Goal: Task Accomplishment & Management: Manage account settings

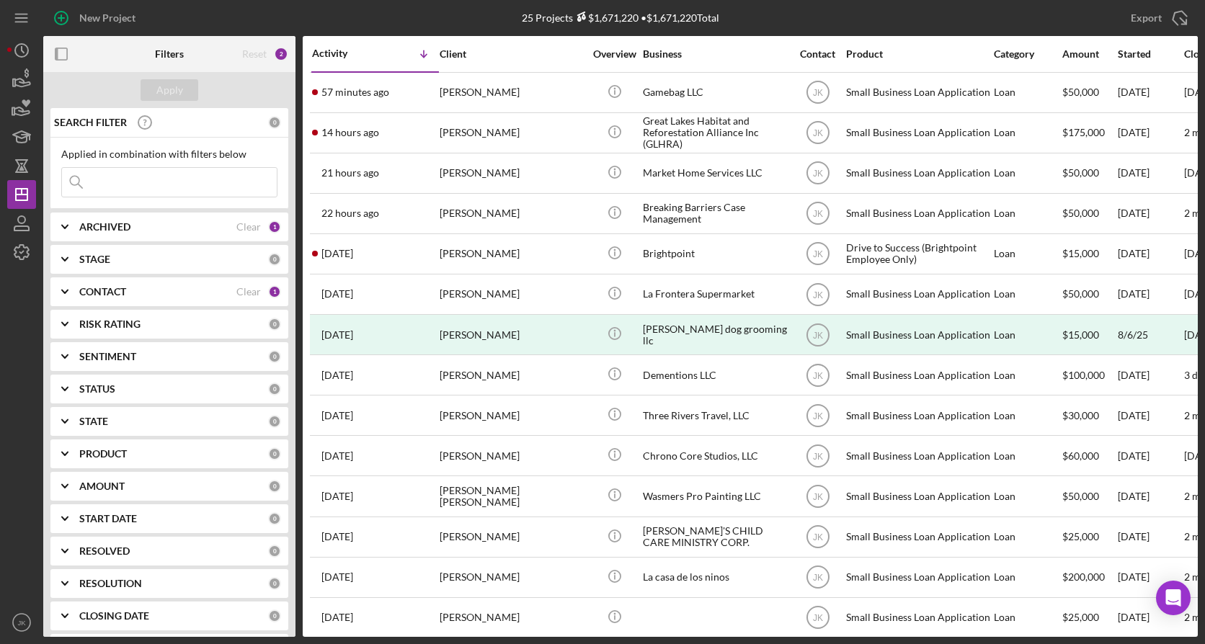
click at [161, 216] on div "ARCHIVED Clear 1" at bounding box center [180, 227] width 202 height 29
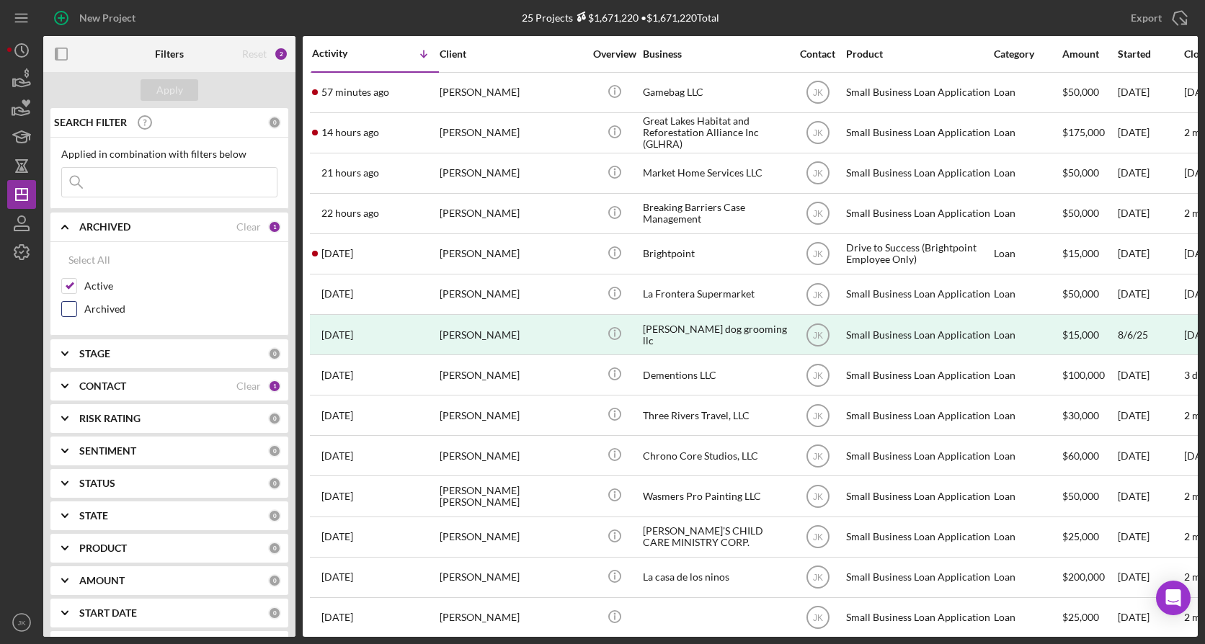
click at [112, 301] on div "Archived" at bounding box center [169, 312] width 216 height 23
drag, startPoint x: 108, startPoint y: 322, endPoint x: 109, endPoint y: 306, distance: 15.9
click at [107, 308] on div "Archived" at bounding box center [169, 312] width 216 height 23
click at [109, 306] on label "Archived" at bounding box center [180, 309] width 193 height 14
click at [76, 306] on input "Archived" at bounding box center [69, 309] width 14 height 14
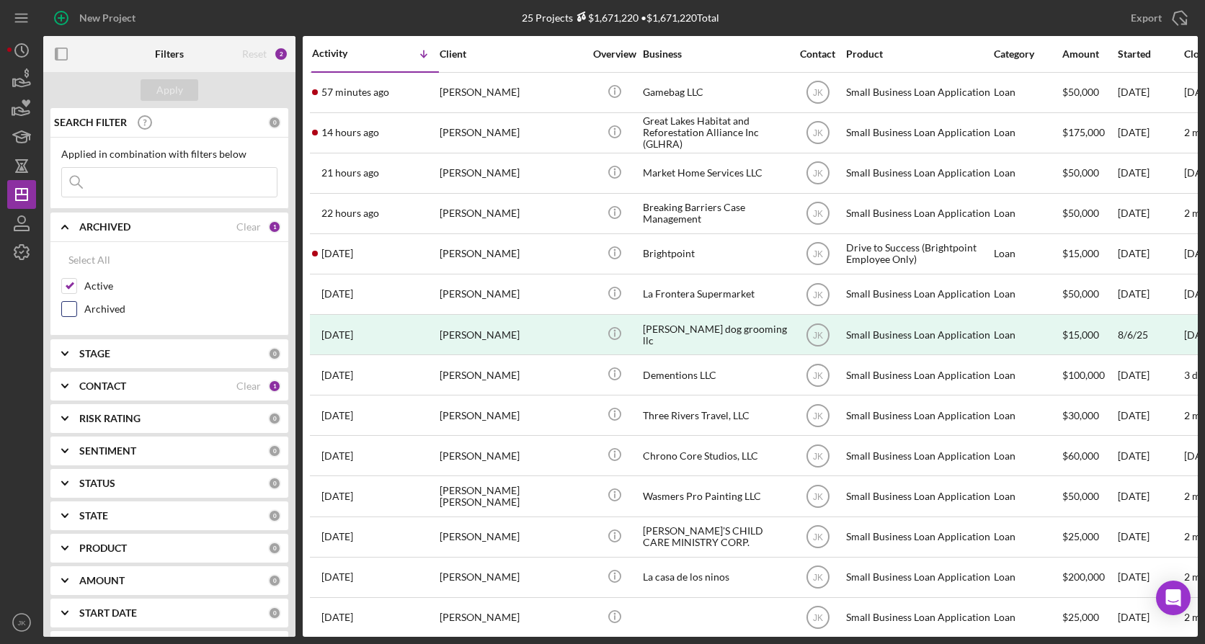
checkbox input "true"
click at [109, 281] on label "Active" at bounding box center [180, 286] width 193 height 14
click at [76, 281] on input "Active" at bounding box center [69, 286] width 14 height 14
checkbox input "false"
click at [178, 91] on div "Apply" at bounding box center [169, 90] width 27 height 22
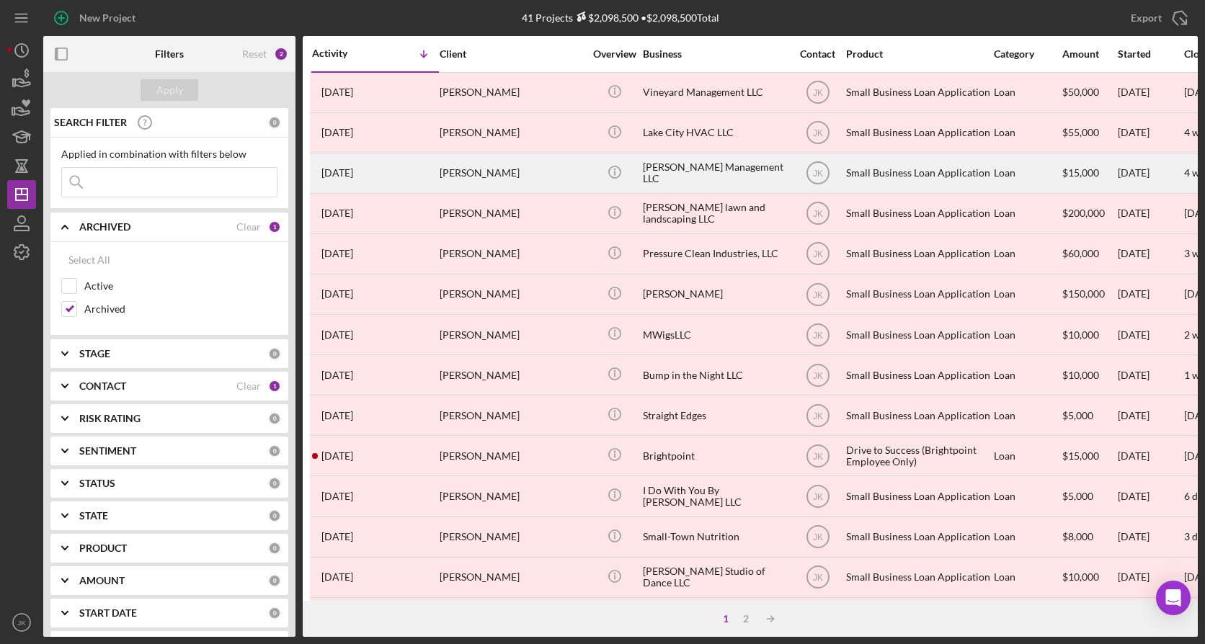
click at [504, 169] on div "[PERSON_NAME]" at bounding box center [512, 173] width 144 height 38
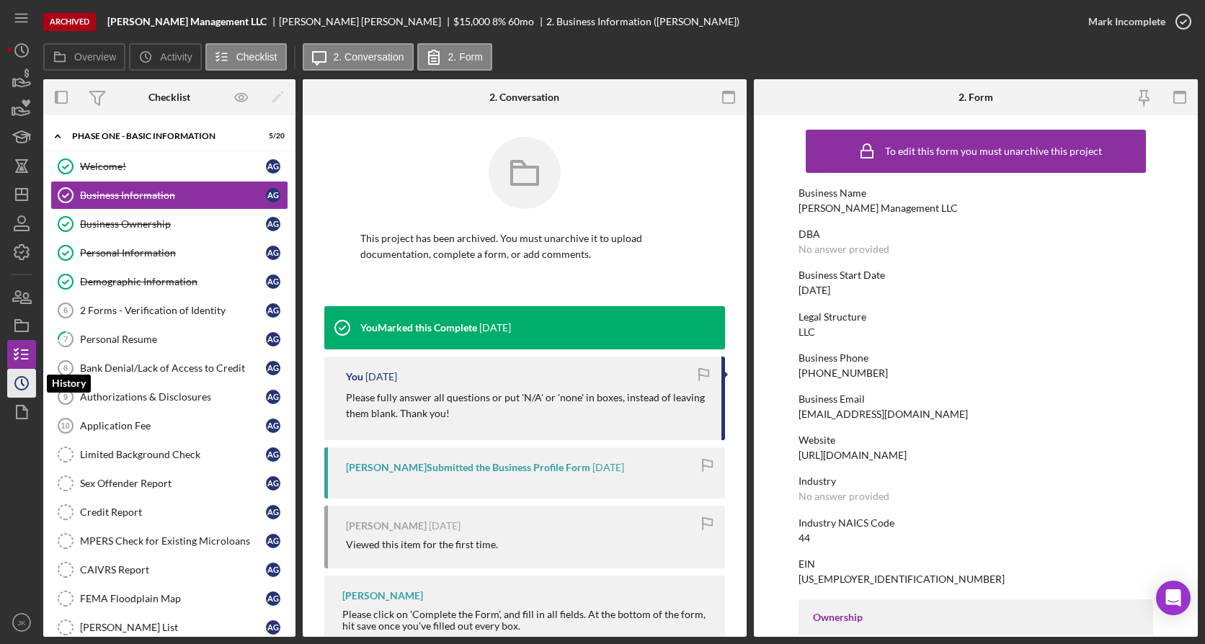
click at [17, 308] on icon "Icon/History" at bounding box center [22, 383] width 36 height 36
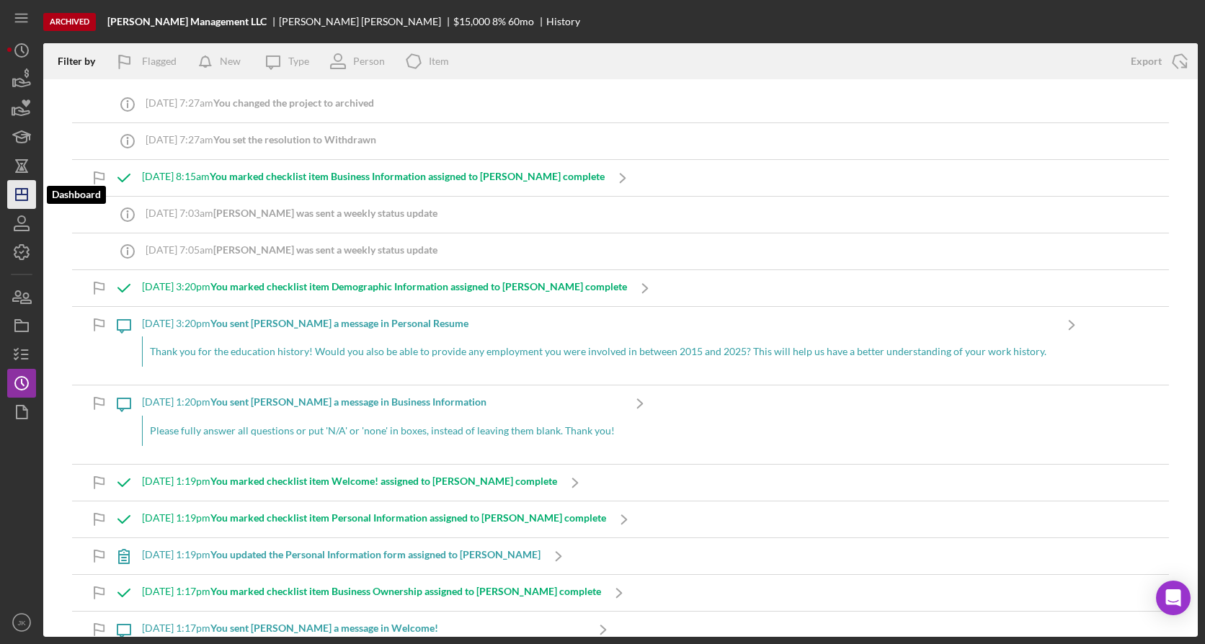
click at [21, 197] on icon "Icon/Dashboard" at bounding box center [22, 195] width 36 height 36
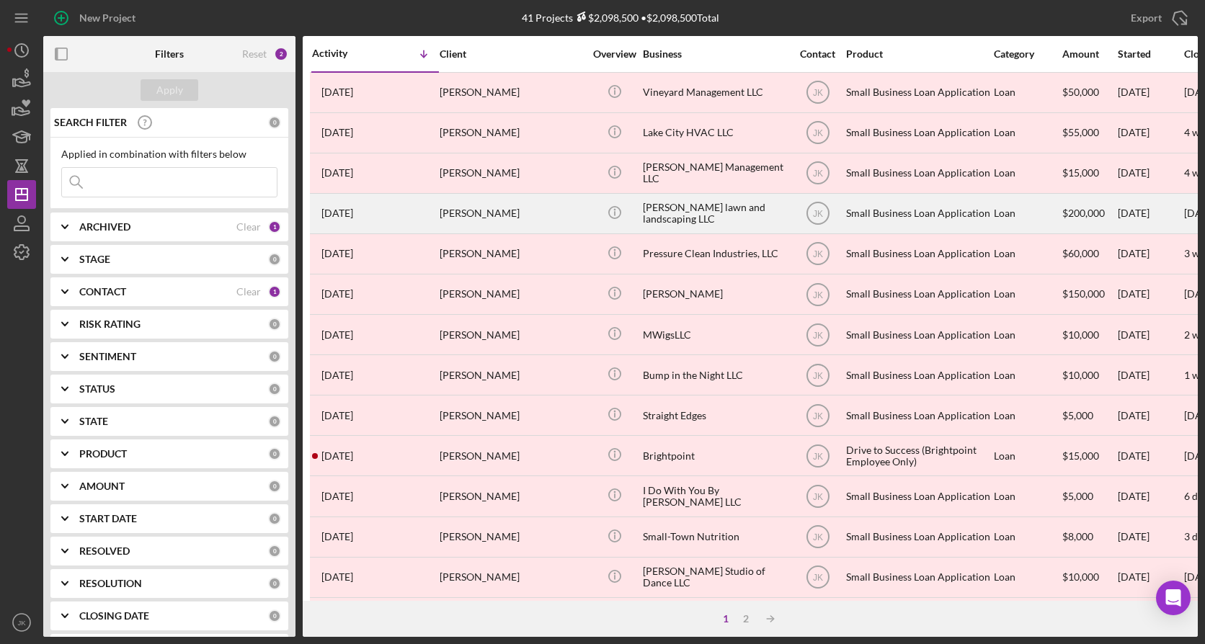
click at [533, 205] on div "[PERSON_NAME]" at bounding box center [512, 214] width 144 height 38
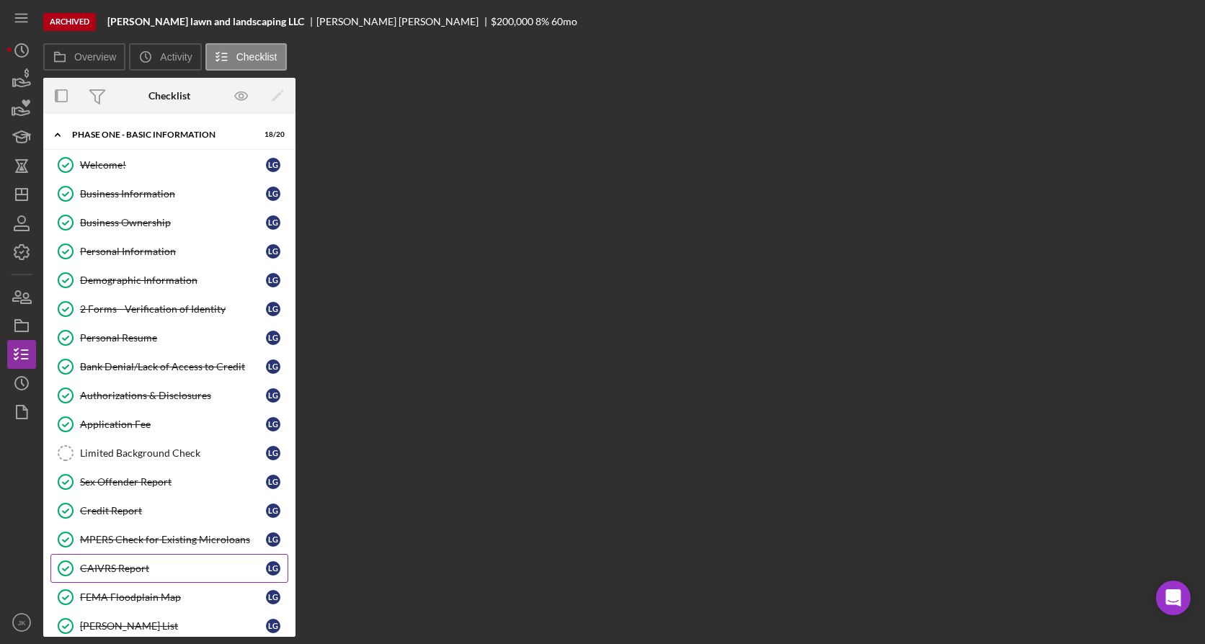
scroll to position [234, 0]
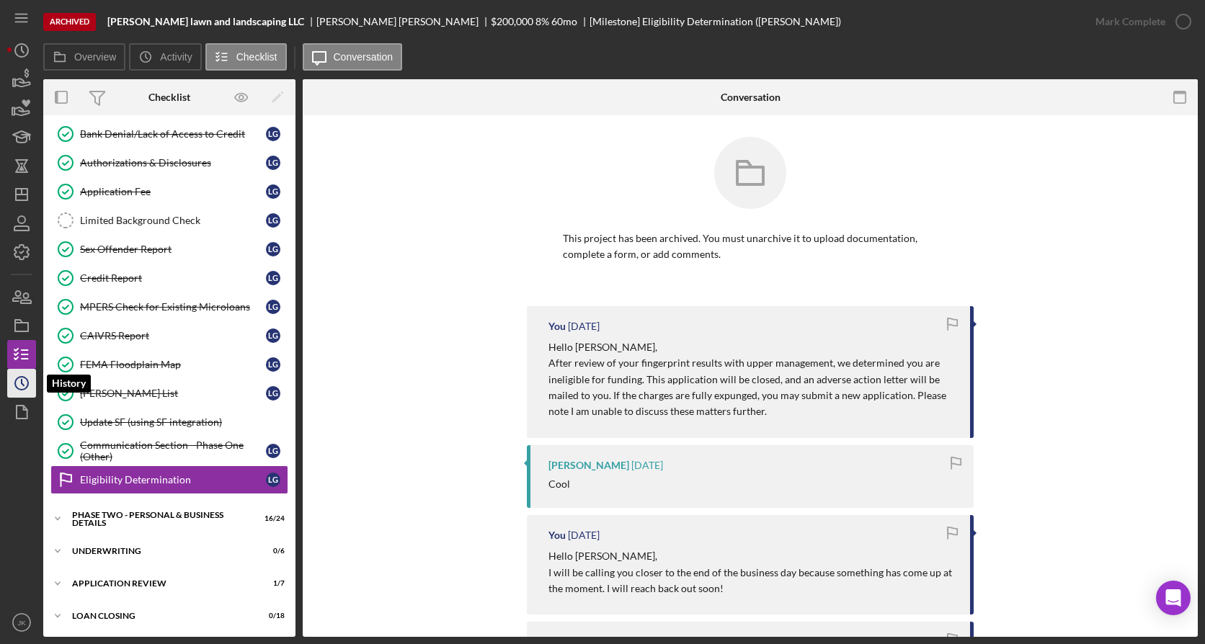
click at [22, 308] on polyline "button" at bounding box center [23, 383] width 2 height 6
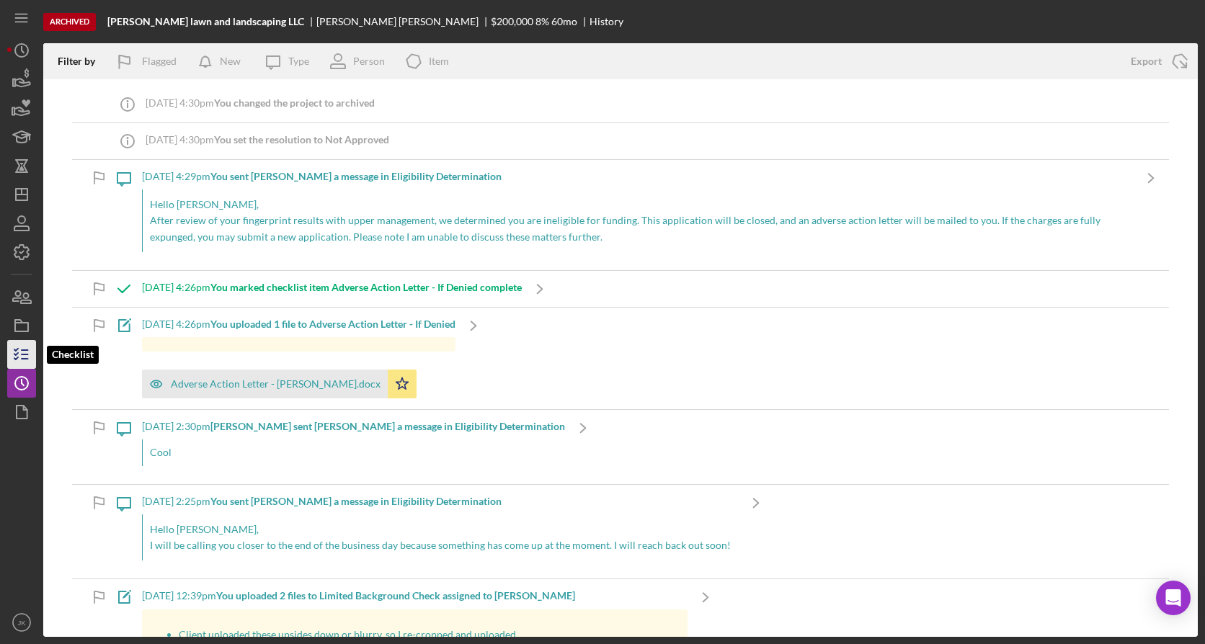
click at [25, 308] on line "button" at bounding box center [25, 355] width 6 height 0
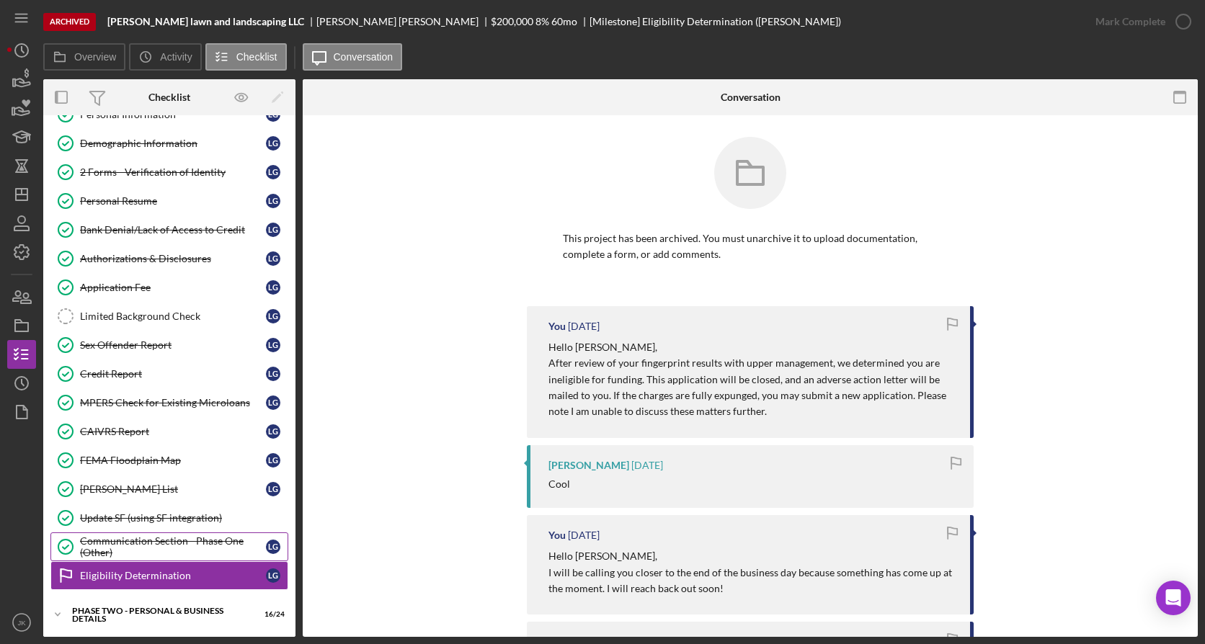
scroll to position [236, 0]
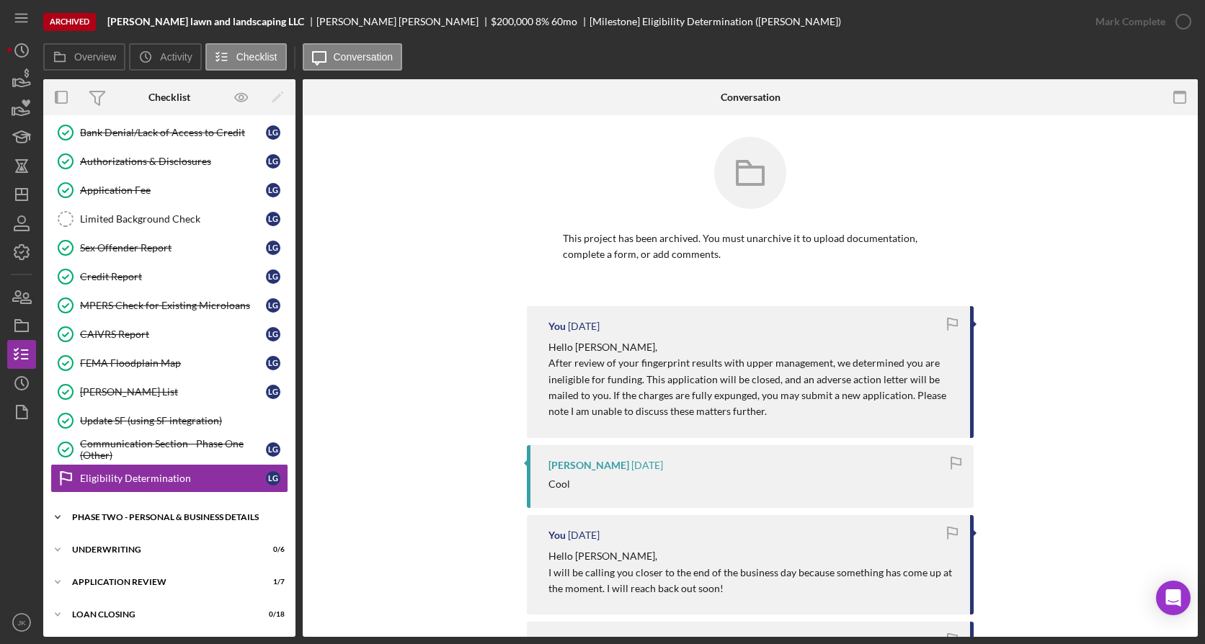
click at [152, 308] on div "Icon/Expander PHASE TWO - PERSONAL & BUSINESS DETAILS 16 / 24" at bounding box center [169, 517] width 252 height 29
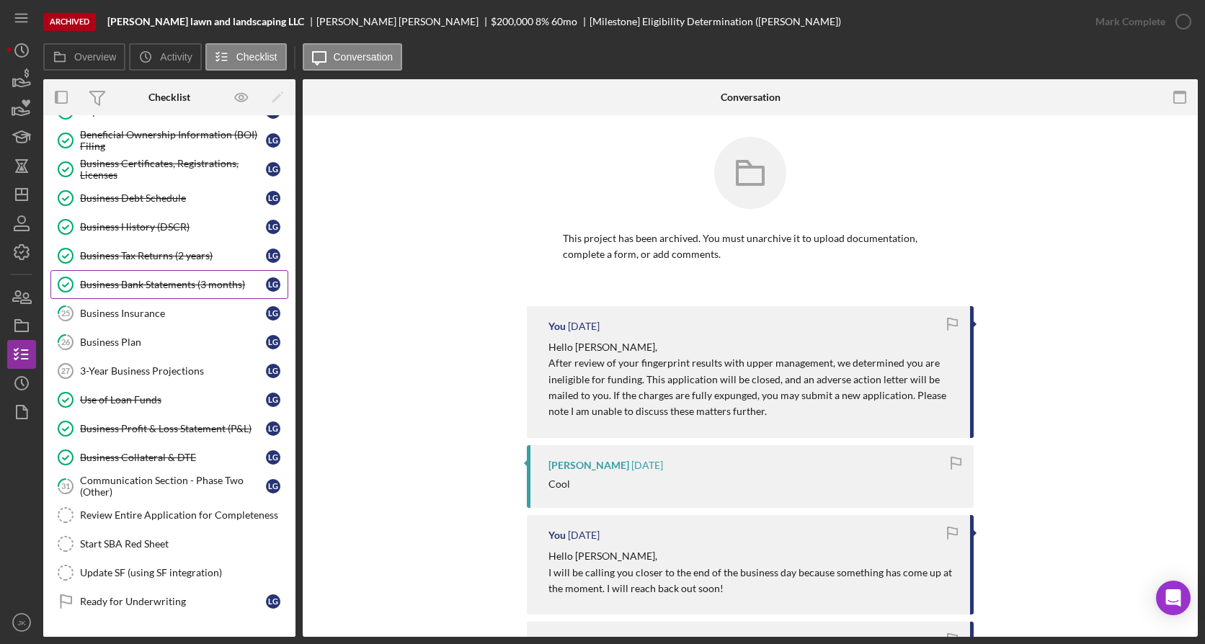
scroll to position [863, 0]
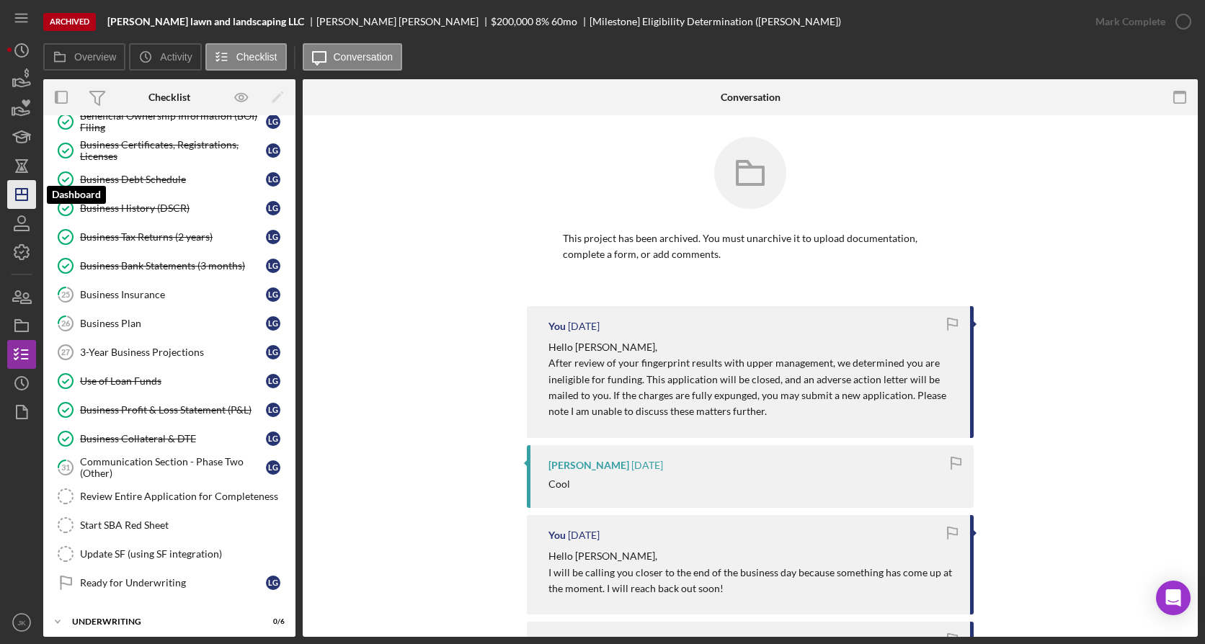
click at [25, 199] on icon "Icon/Dashboard" at bounding box center [22, 195] width 36 height 36
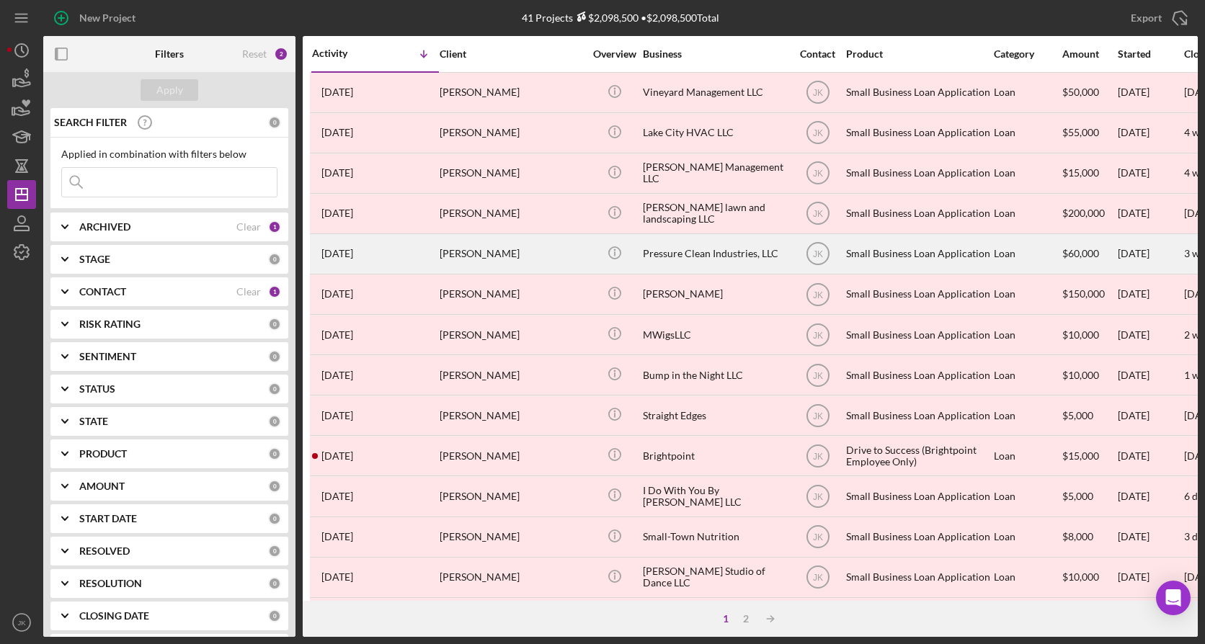
click at [517, 257] on div "[PERSON_NAME]" at bounding box center [512, 254] width 144 height 38
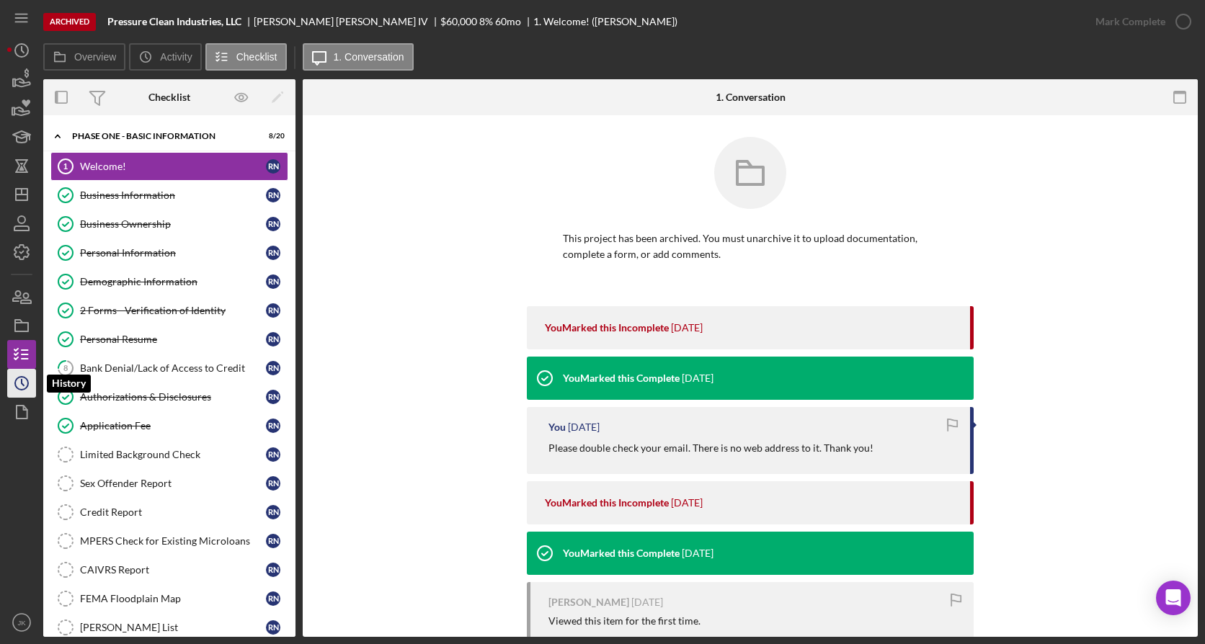
click at [18, 308] on icon "Icon/History" at bounding box center [22, 383] width 36 height 36
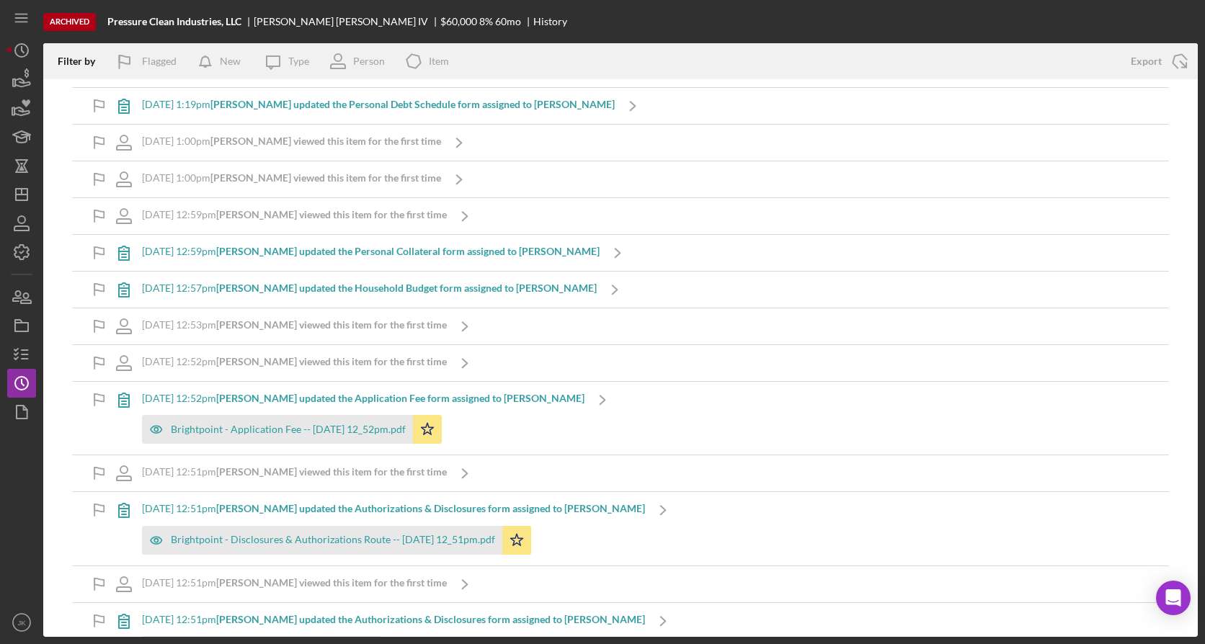
scroll to position [1036, 0]
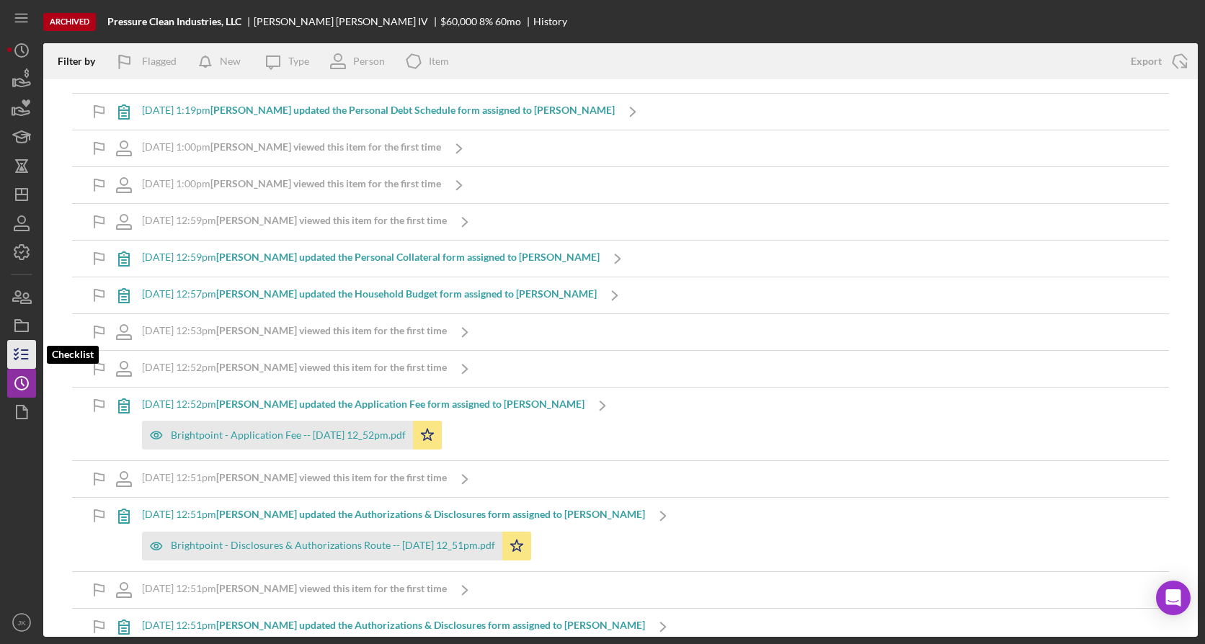
click at [21, 308] on icon "button" at bounding box center [22, 355] width 36 height 36
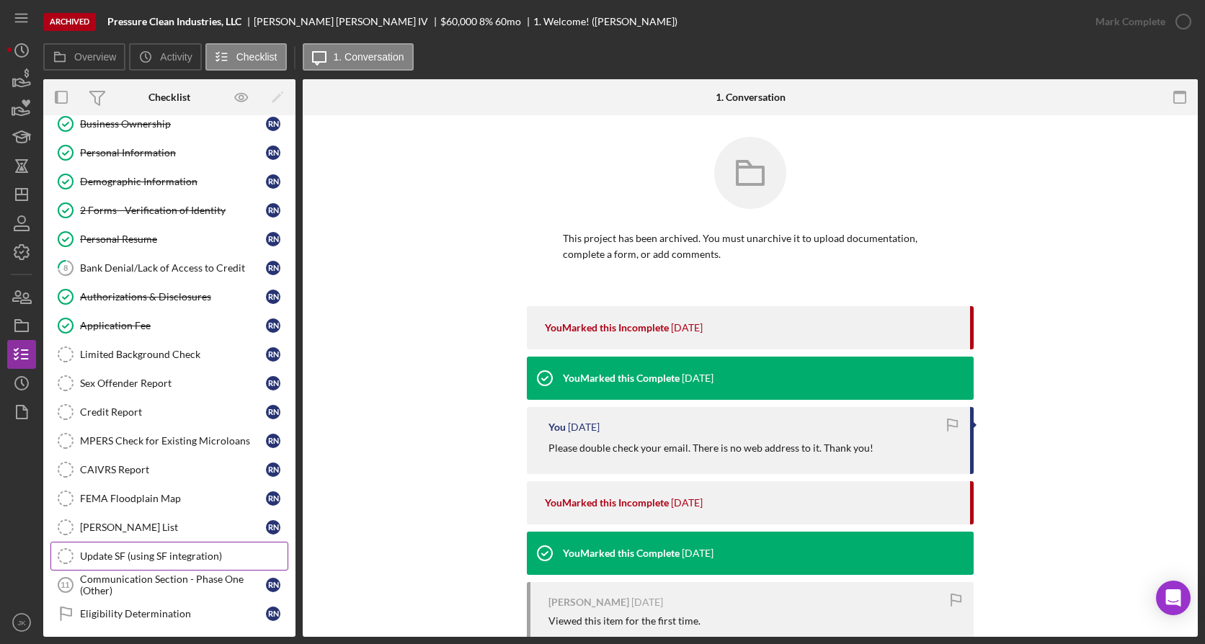
scroll to position [236, 0]
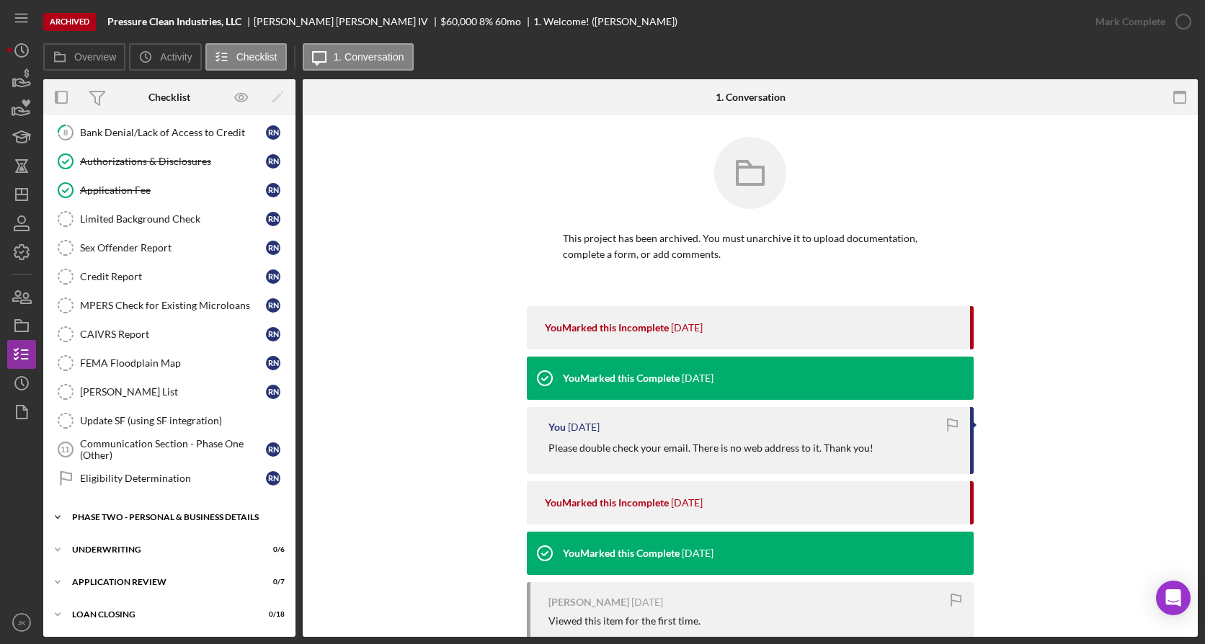
click at [192, 308] on div "PHASE TWO - PERSONAL & BUSINESS DETAILS" at bounding box center [174, 517] width 205 height 9
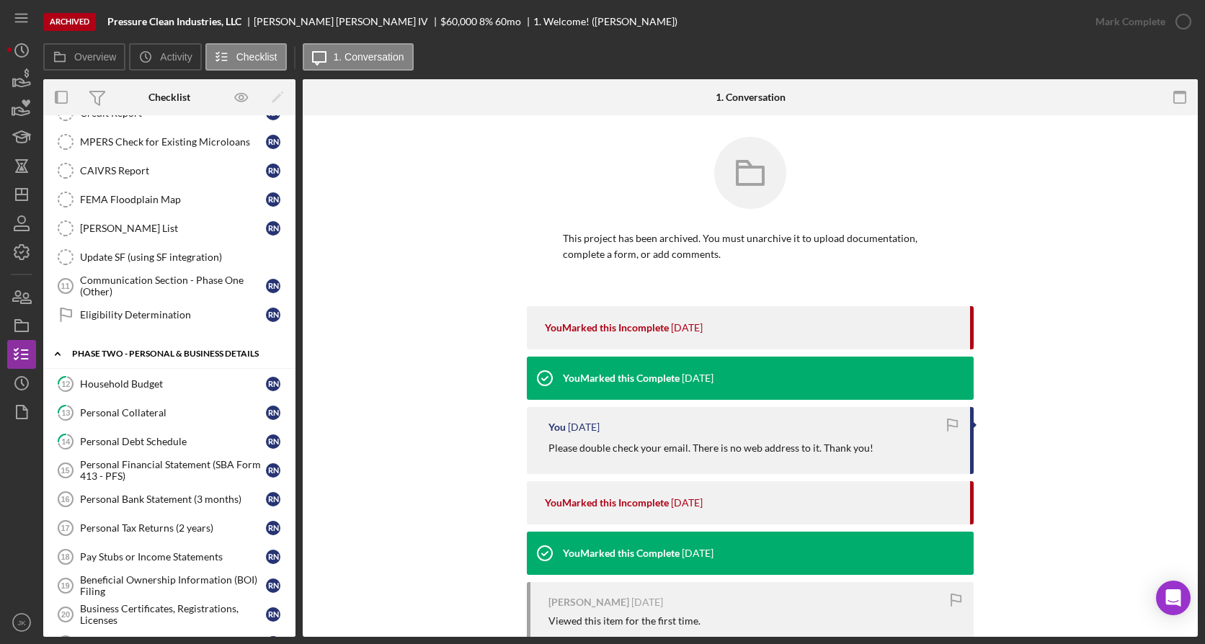
scroll to position [524, 0]
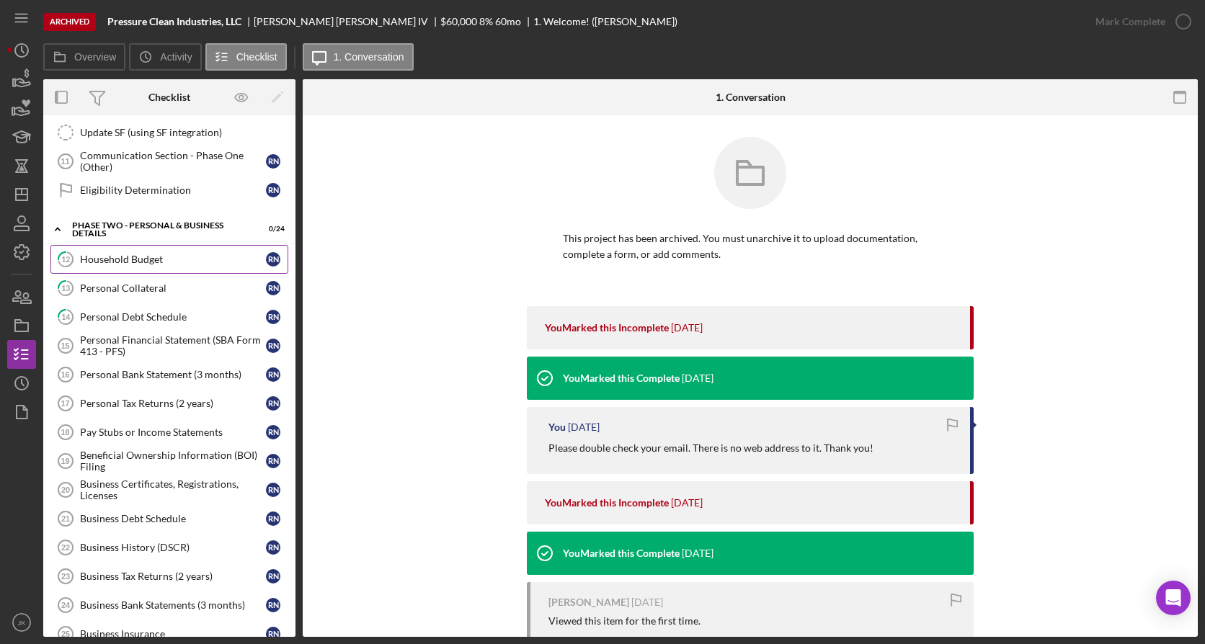
click at [143, 254] on div "Household Budget" at bounding box center [173, 260] width 186 height 12
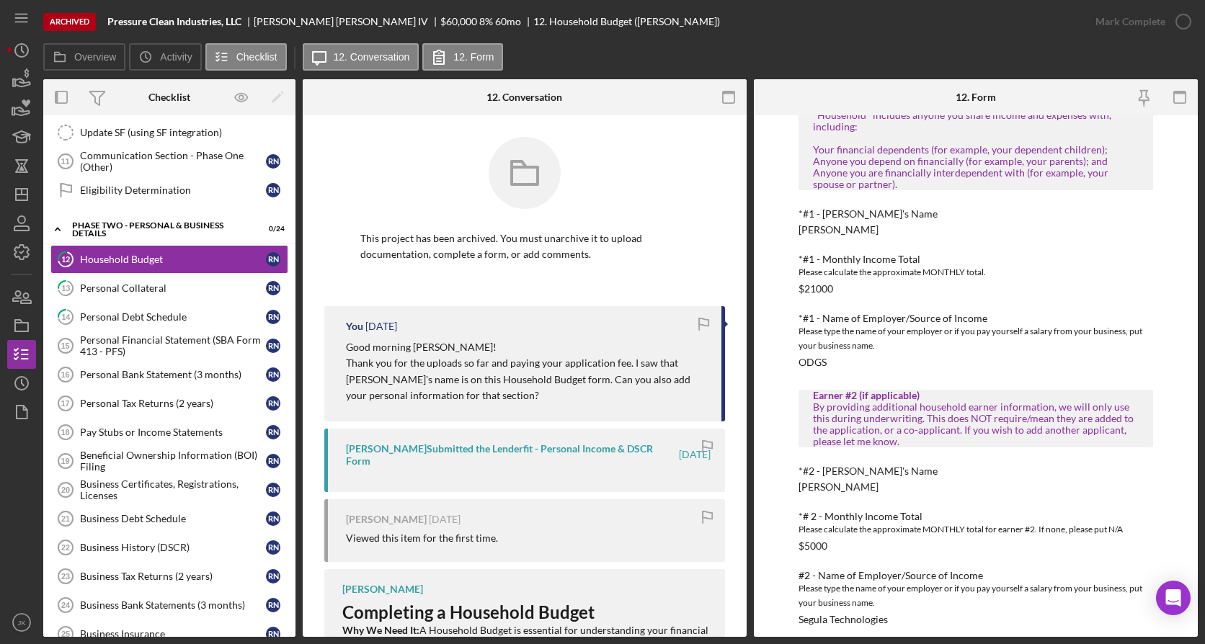
scroll to position [216, 0]
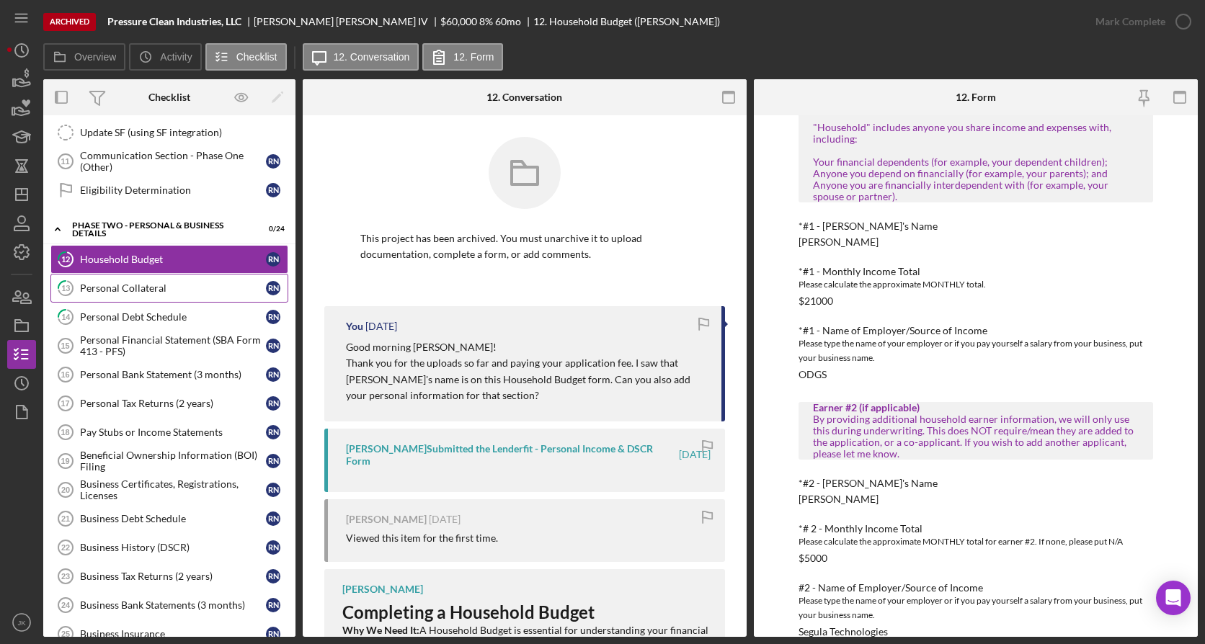
click at [156, 296] on link "13 Personal Collateral R N" at bounding box center [169, 288] width 238 height 29
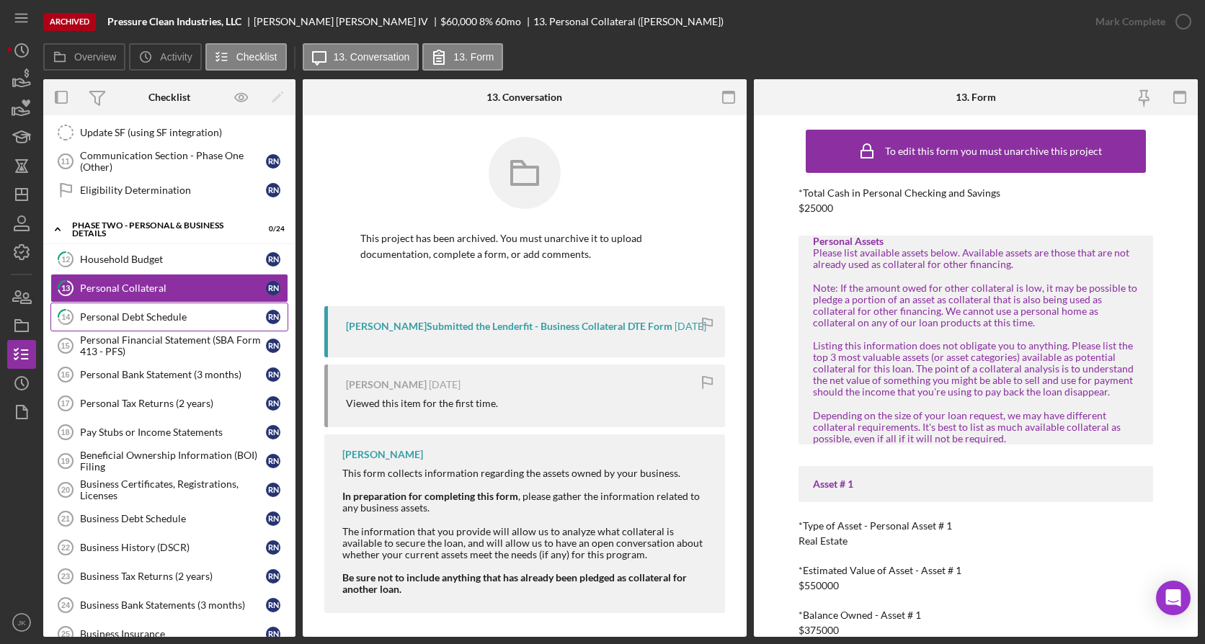
click at [158, 308] on div "Personal Debt Schedule" at bounding box center [173, 317] width 186 height 12
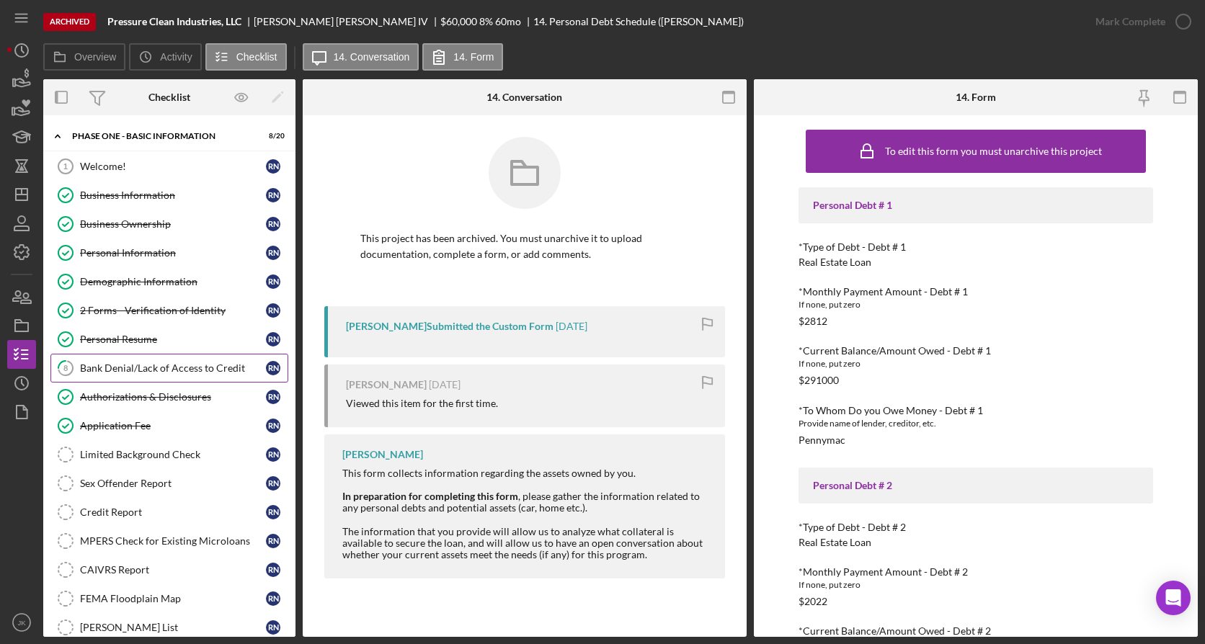
click at [177, 308] on div "Bank Denial/Lack of Access to Credit" at bounding box center [173, 369] width 186 height 12
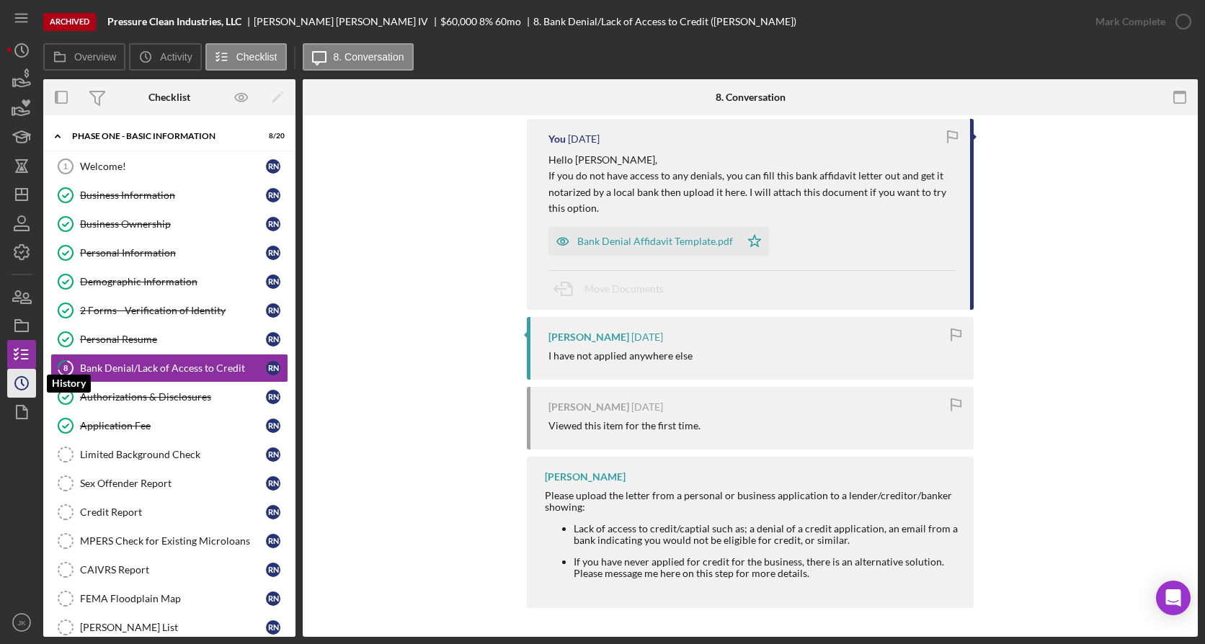
click at [13, 308] on icon "Icon/History" at bounding box center [22, 383] width 36 height 36
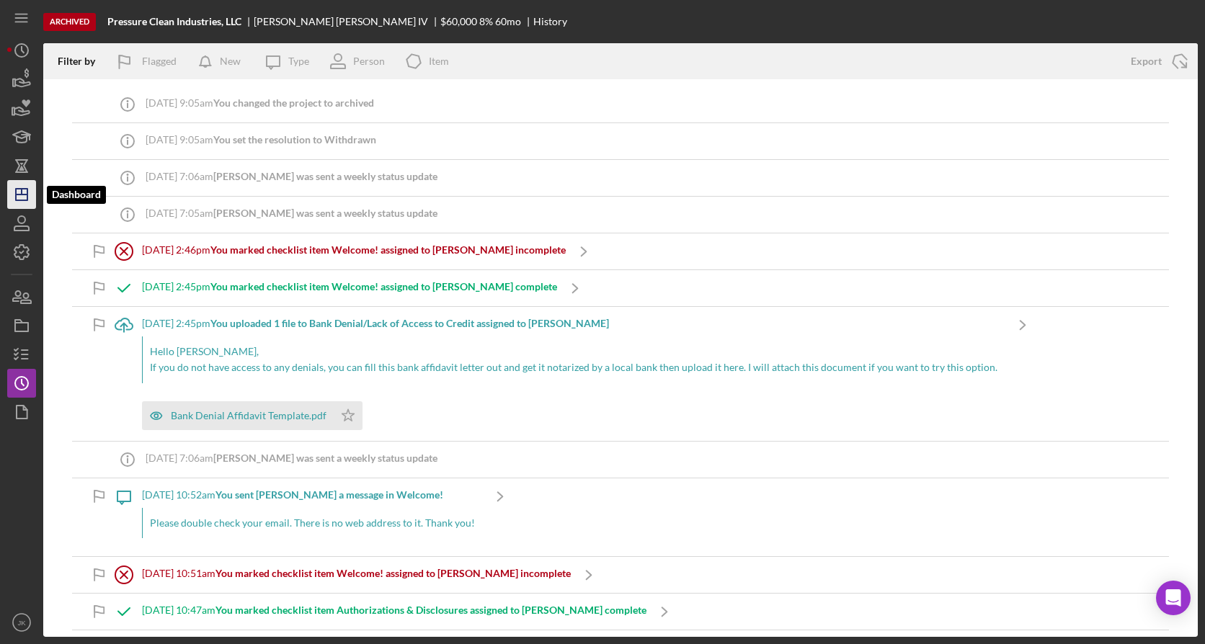
click at [31, 190] on icon "Icon/Dashboard" at bounding box center [22, 195] width 36 height 36
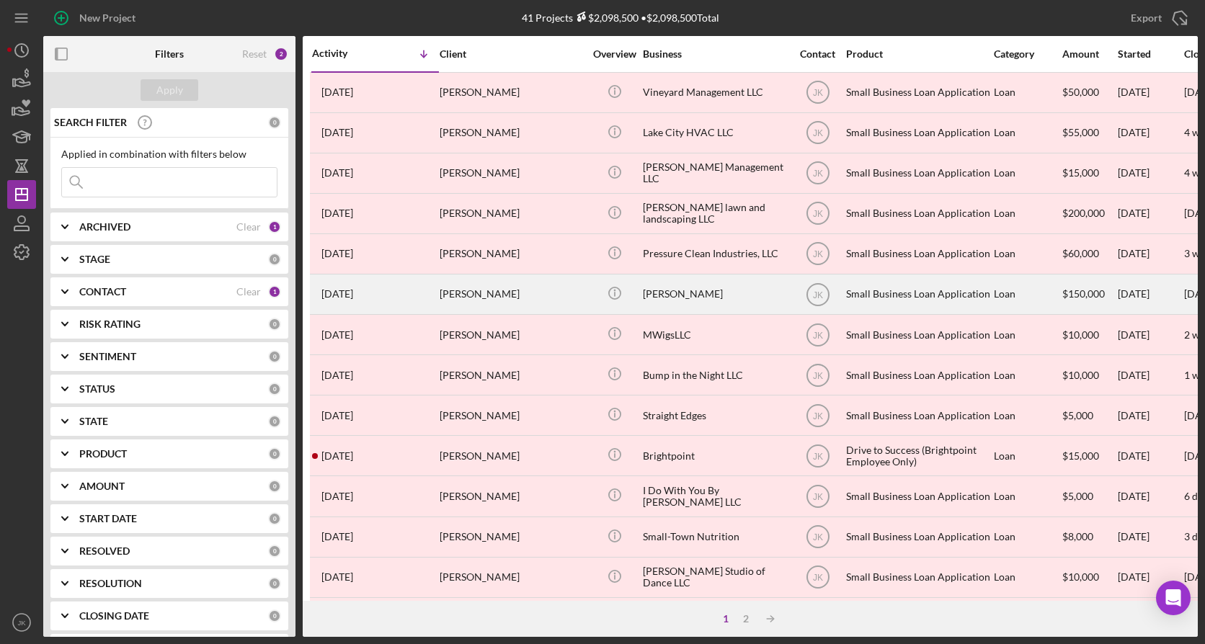
click at [488, 289] on div "[PERSON_NAME]" at bounding box center [512, 294] width 144 height 38
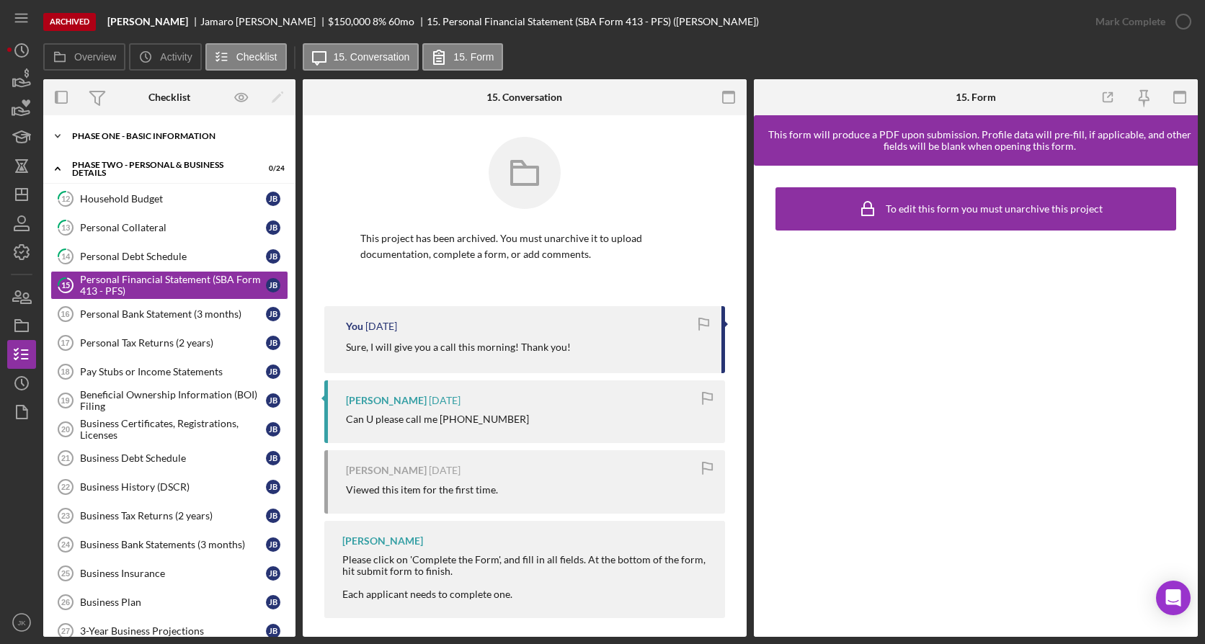
click at [161, 130] on div "Icon/Expander Phase One - Basic Information 4 / 20" at bounding box center [169, 136] width 252 height 29
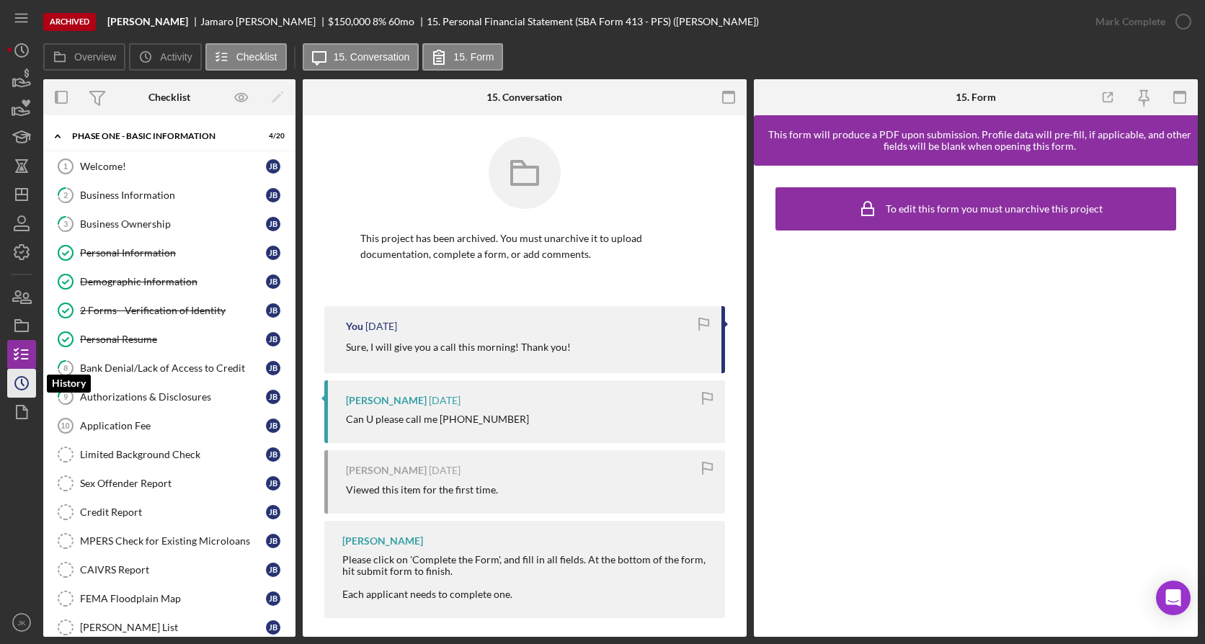
click at [25, 308] on icon "Icon/History" at bounding box center [22, 383] width 36 height 36
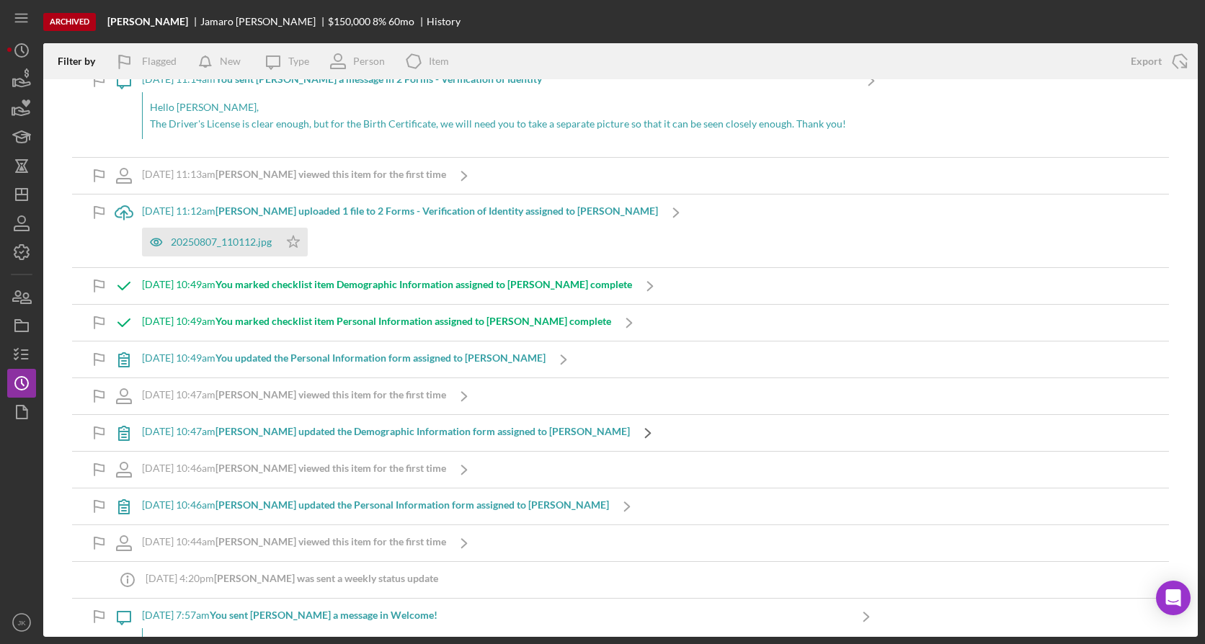
scroll to position [1939, 0]
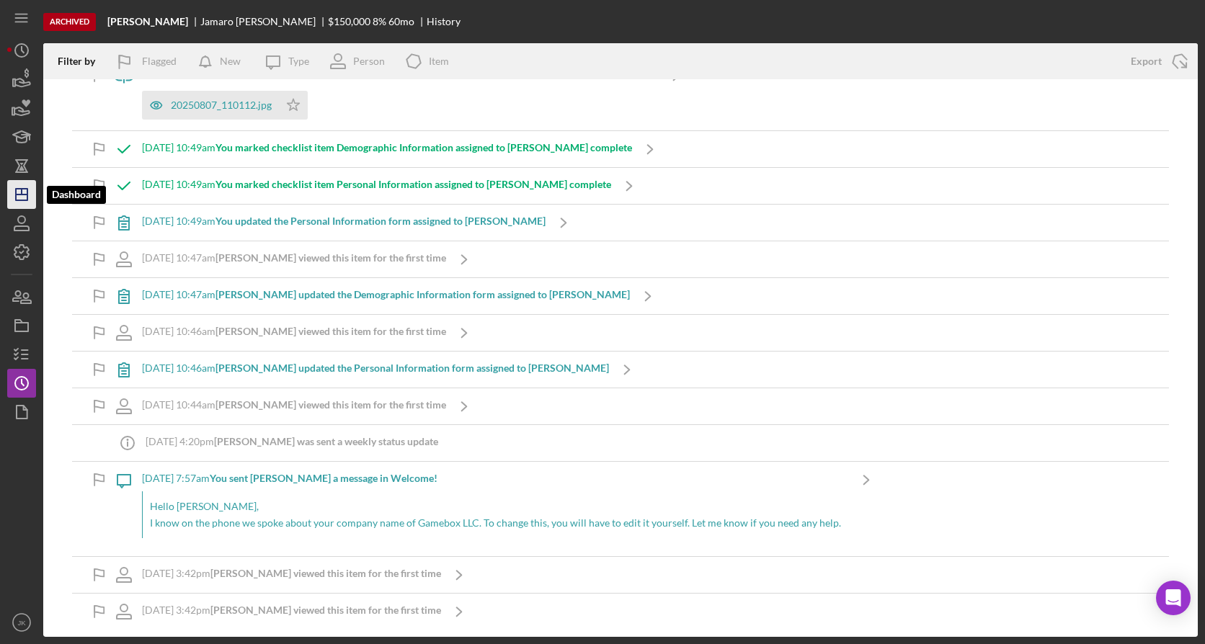
click at [29, 188] on icon "Icon/Dashboard" at bounding box center [22, 195] width 36 height 36
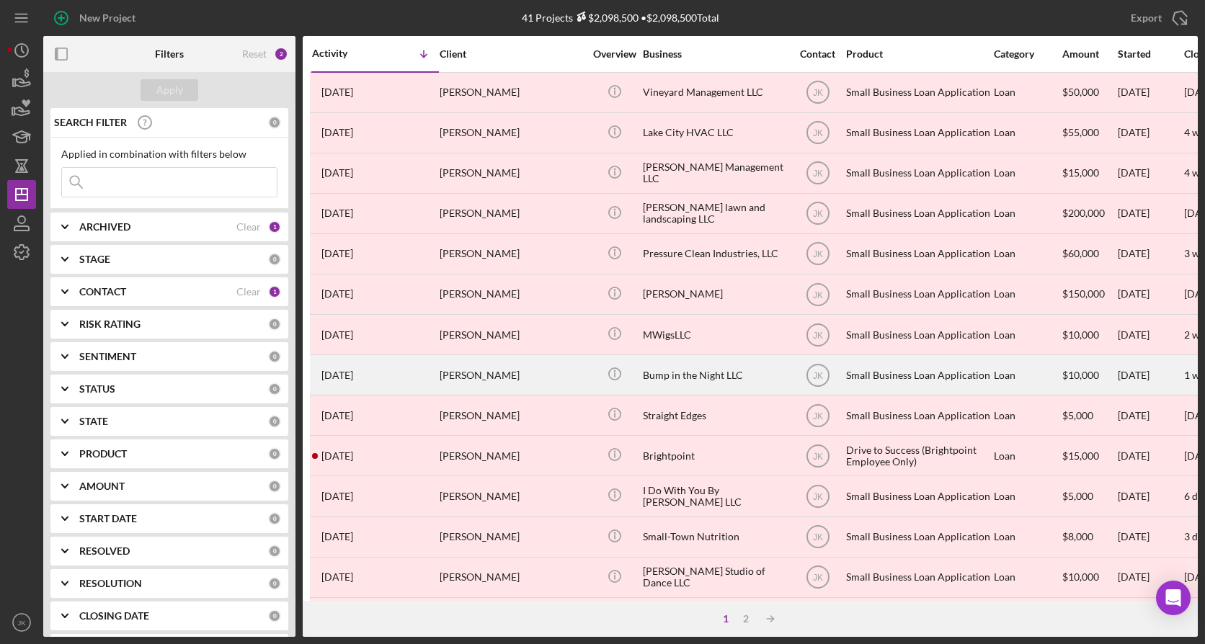
scroll to position [72, 0]
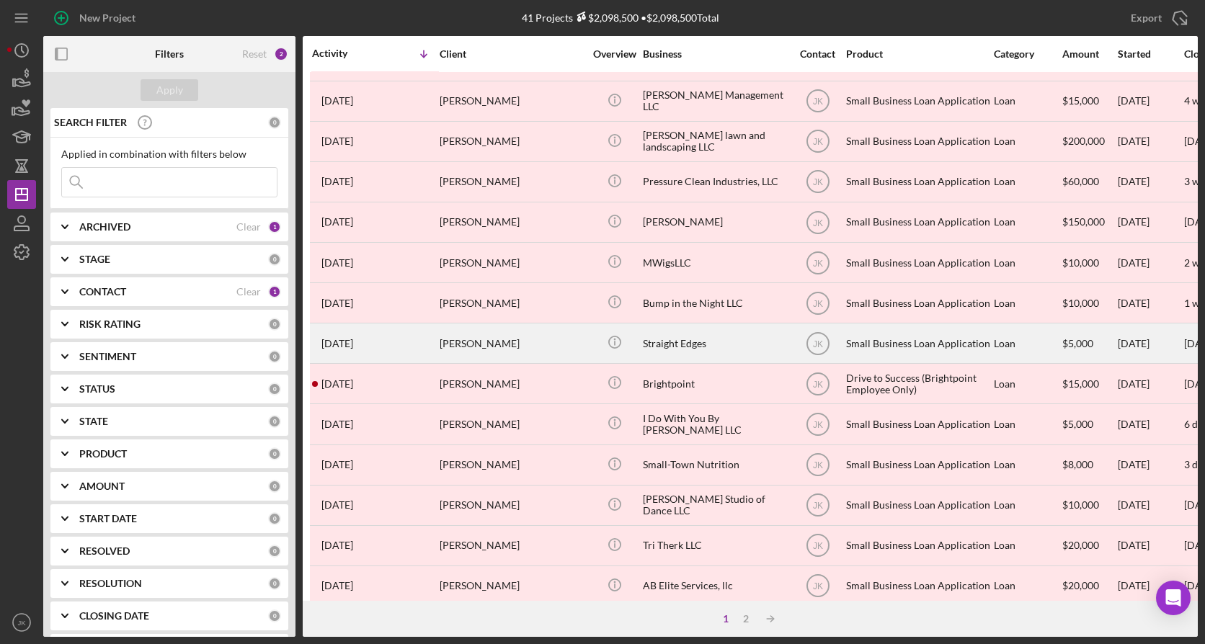
click at [520, 308] on div "[PERSON_NAME]" at bounding box center [512, 343] width 144 height 38
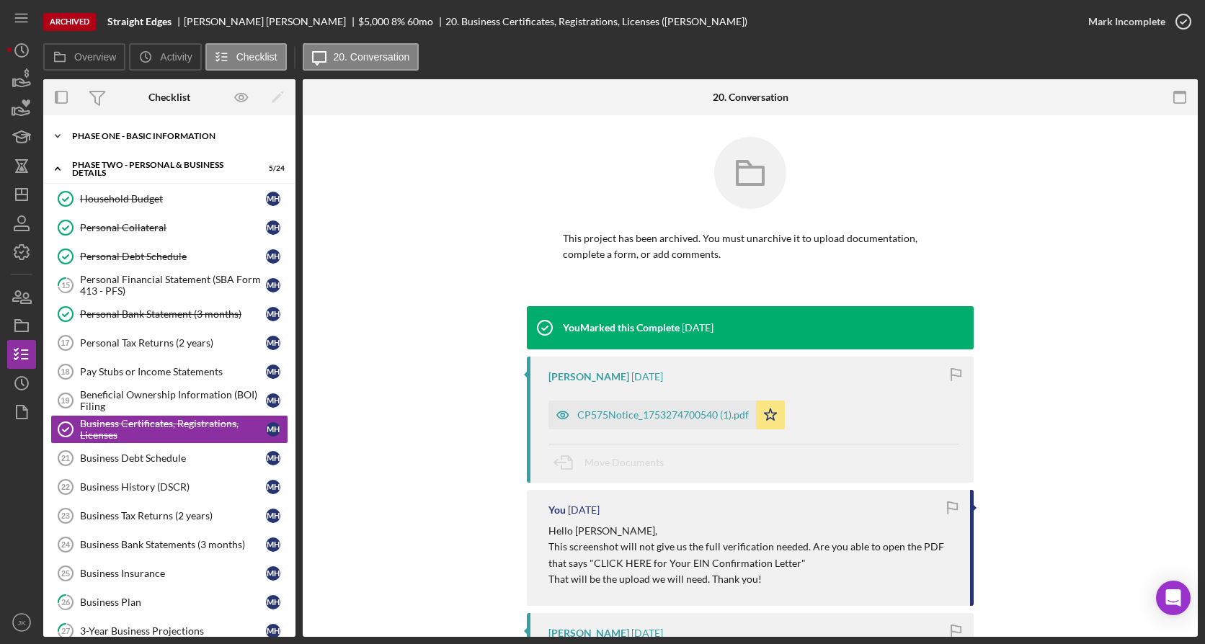
click at [158, 136] on div "Phase One - Basic Information" at bounding box center [174, 136] width 205 height 9
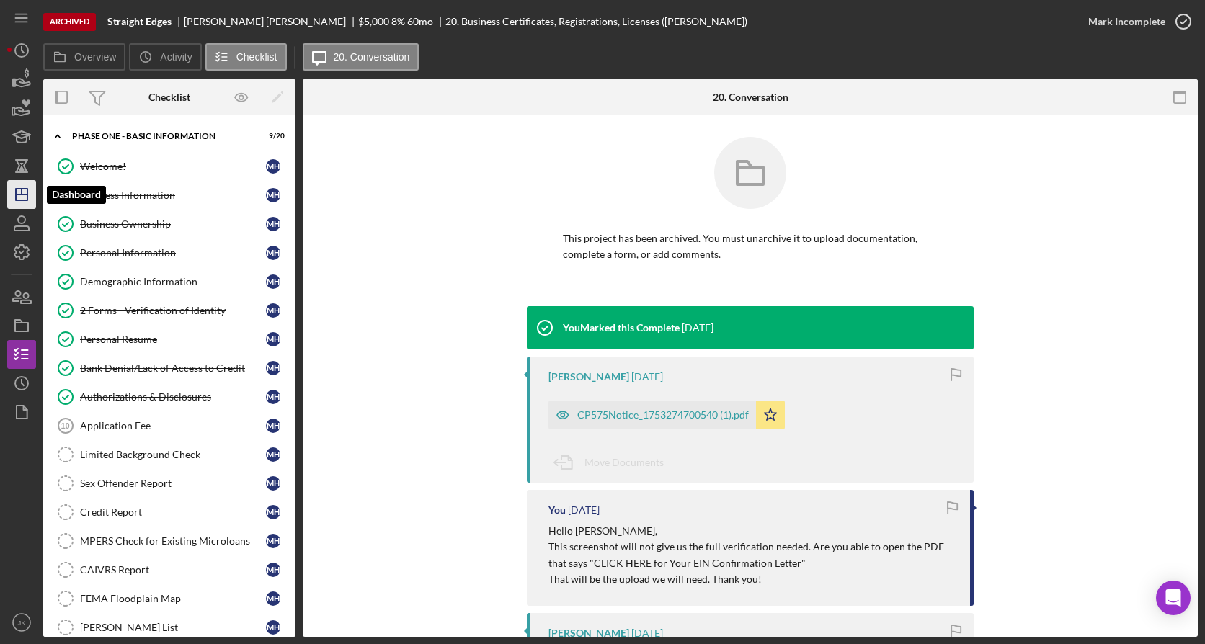
click at [26, 193] on icon "Icon/Dashboard" at bounding box center [22, 195] width 36 height 36
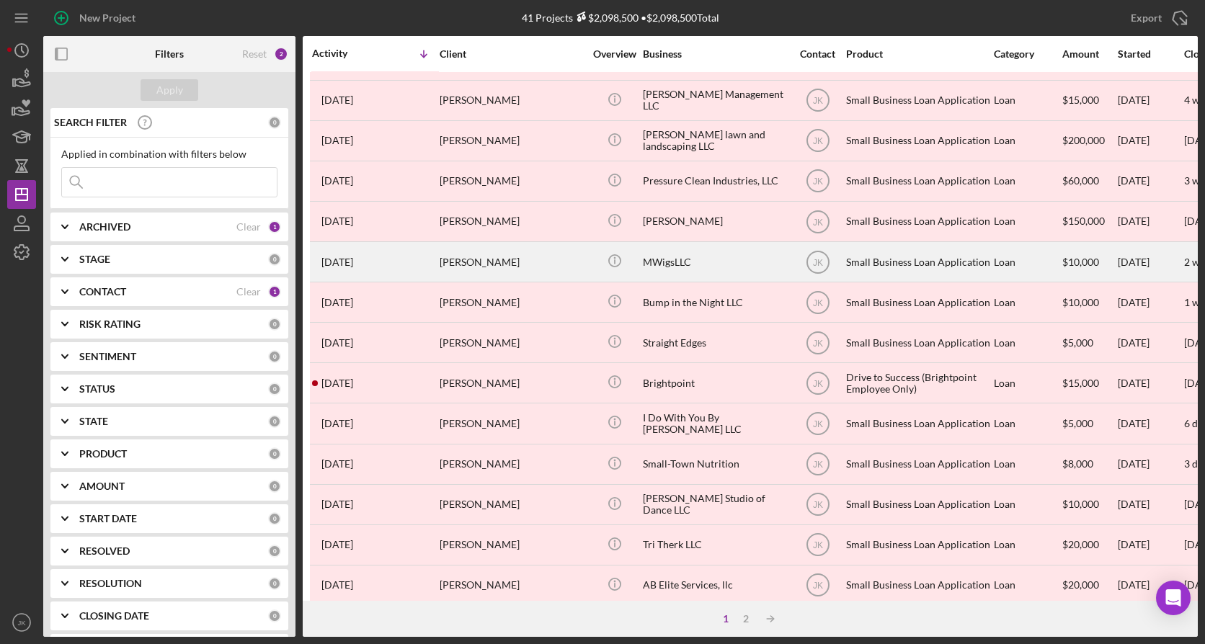
scroll to position [72, 0]
click at [501, 254] on div "[PERSON_NAME]" at bounding box center [512, 263] width 144 height 38
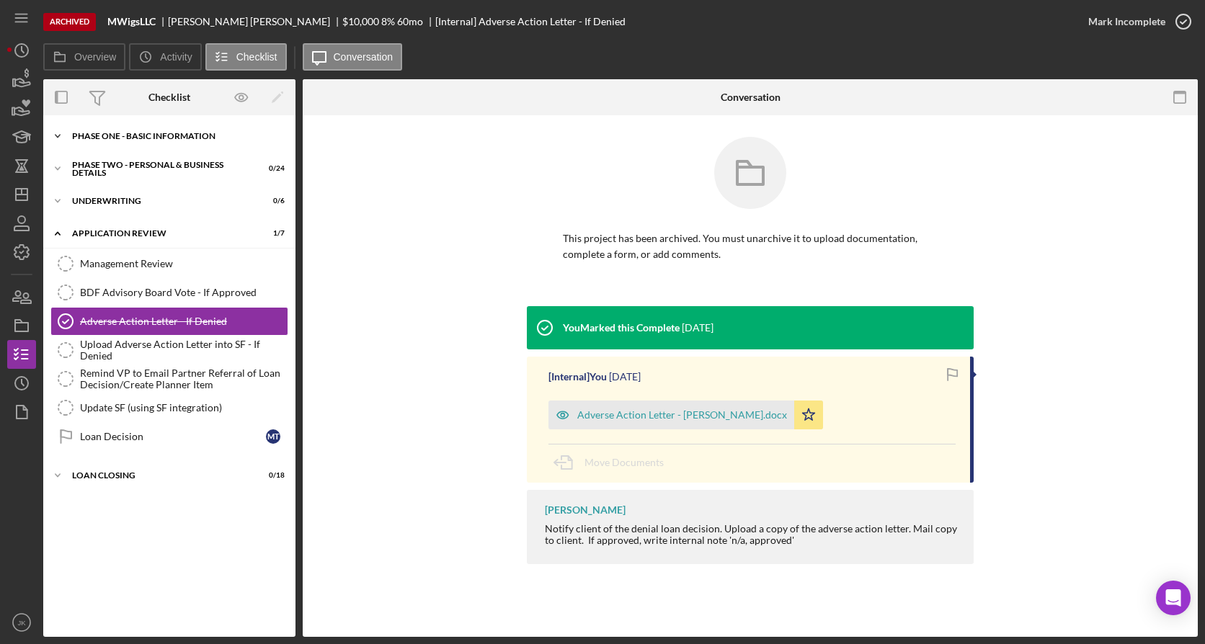
click at [144, 138] on div "Phase One - Basic Information" at bounding box center [174, 136] width 205 height 9
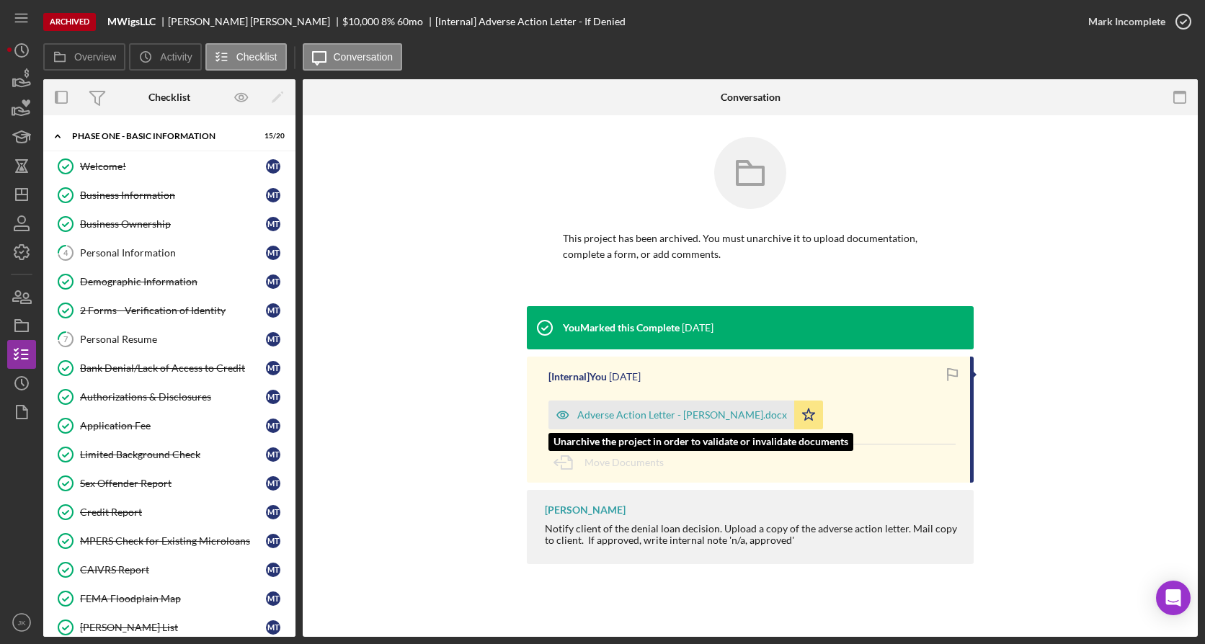
click at [647, 308] on div "Adverse Action Letter - [PERSON_NAME].docx" at bounding box center [682, 415] width 210 height 12
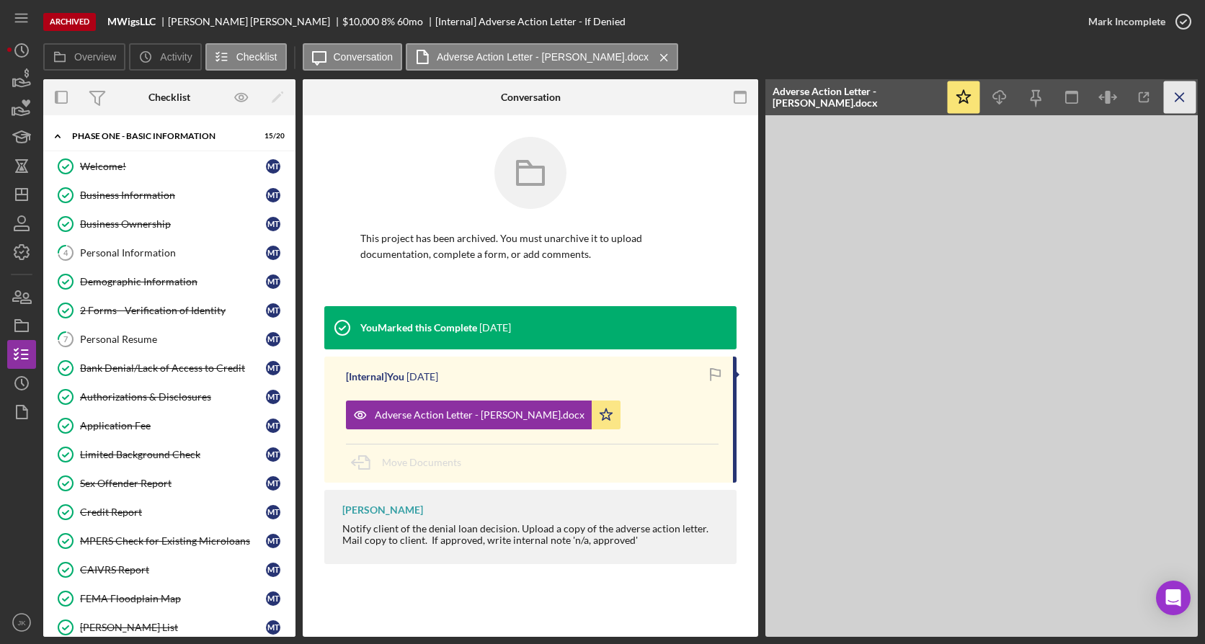
click at [682, 100] on icon "Icon/Menu Close" at bounding box center [1180, 97] width 32 height 32
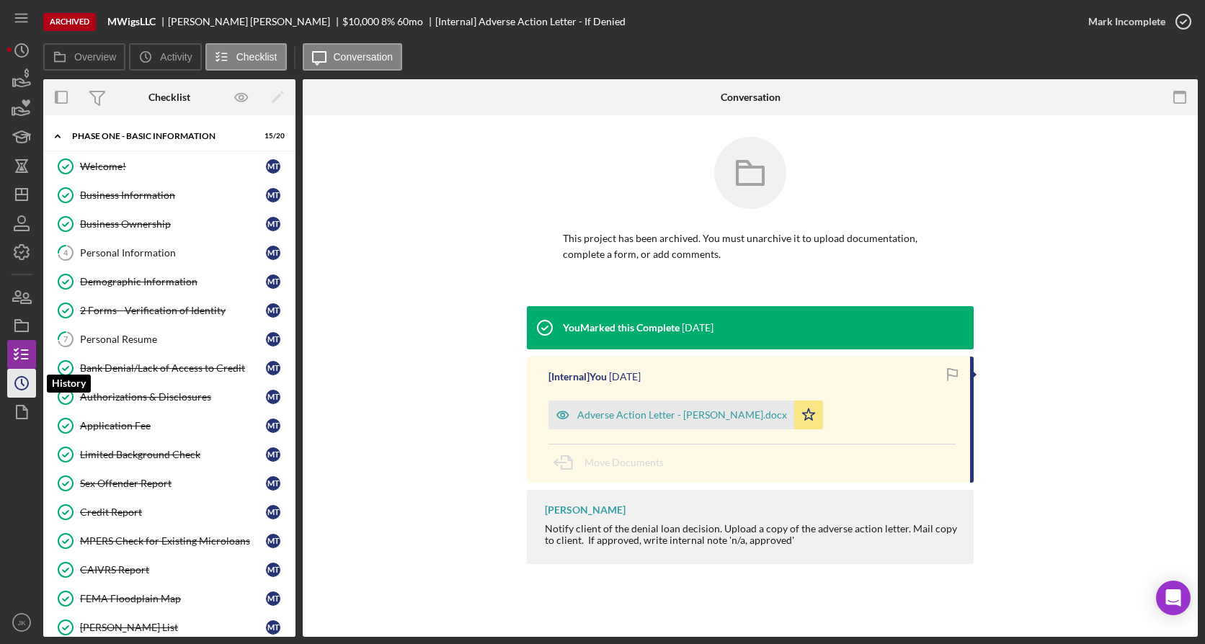
click at [24, 308] on icon "Icon/History" at bounding box center [22, 383] width 36 height 36
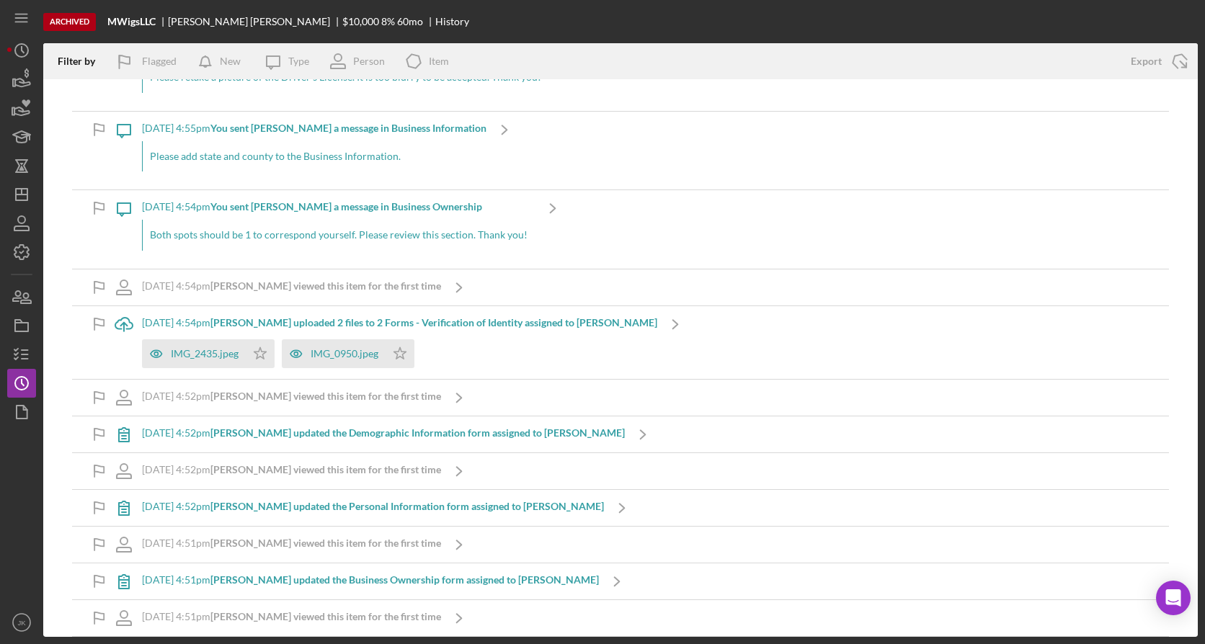
scroll to position [3104, 0]
